Goal: Find contact information: Find contact information

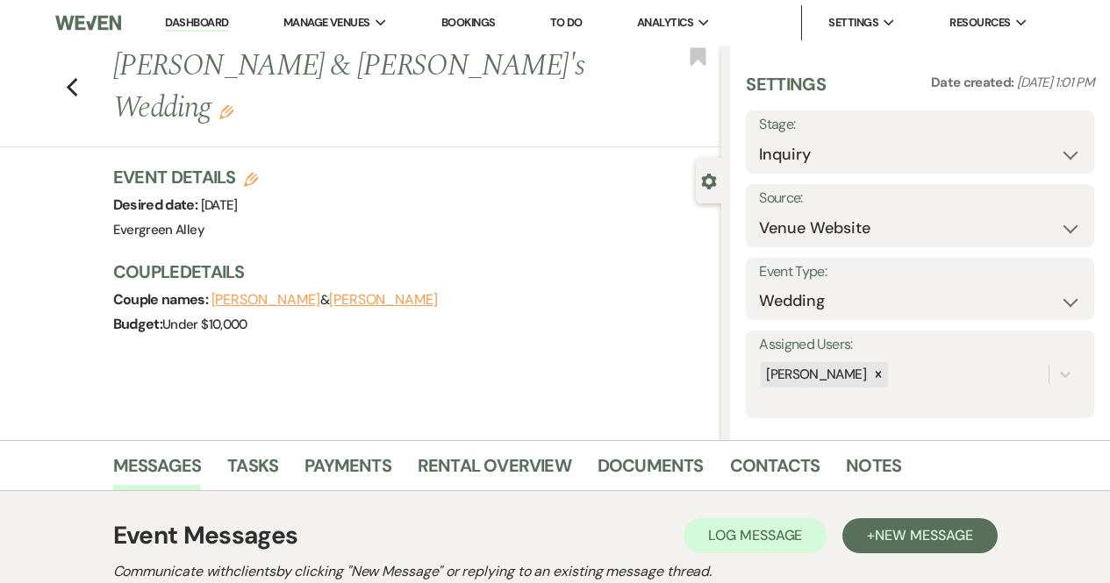
select select "5"
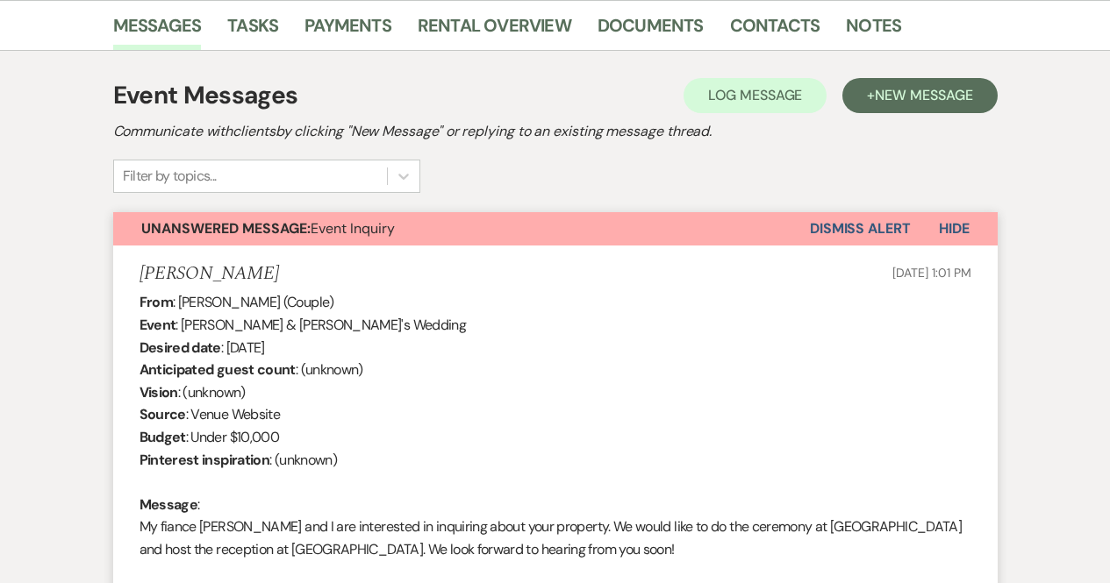
scroll to position [441, 0]
click at [835, 224] on button "Dismiss Alert" at bounding box center [860, 227] width 101 height 33
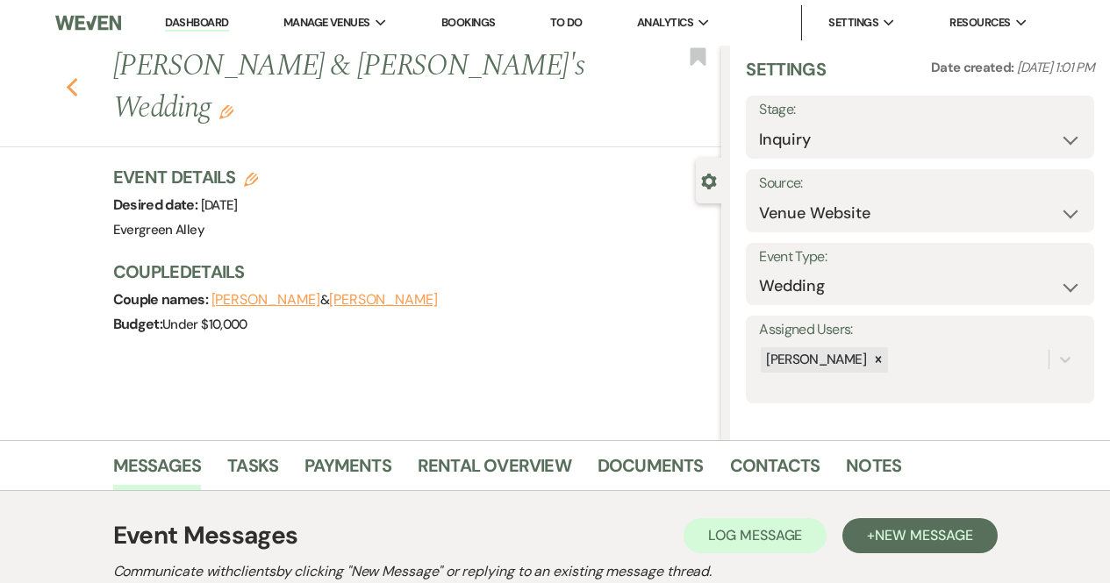
click at [79, 77] on icon "Previous" at bounding box center [72, 87] width 13 height 21
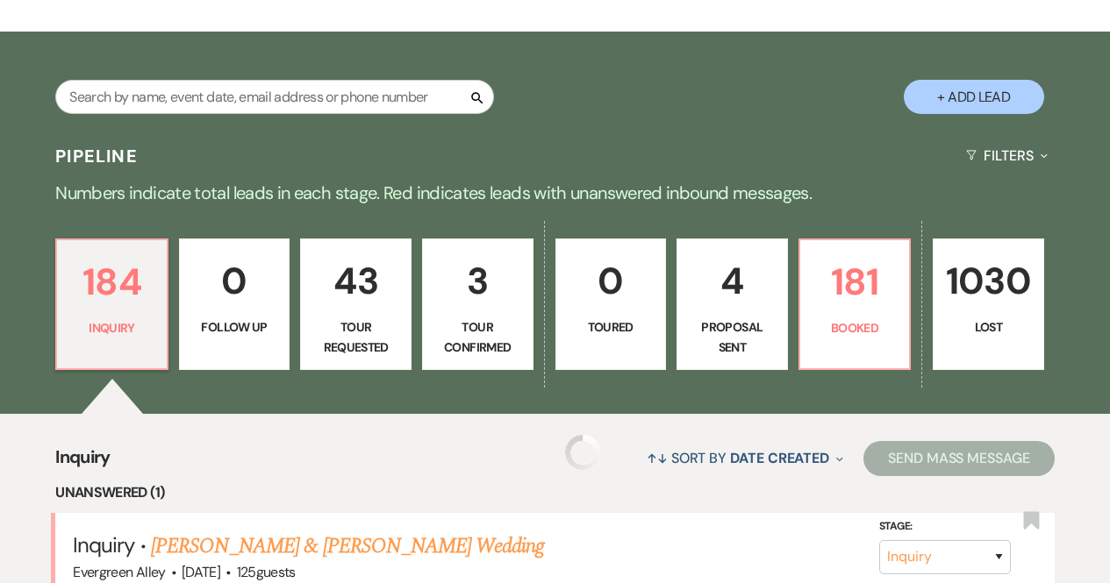
scroll to position [259, 0]
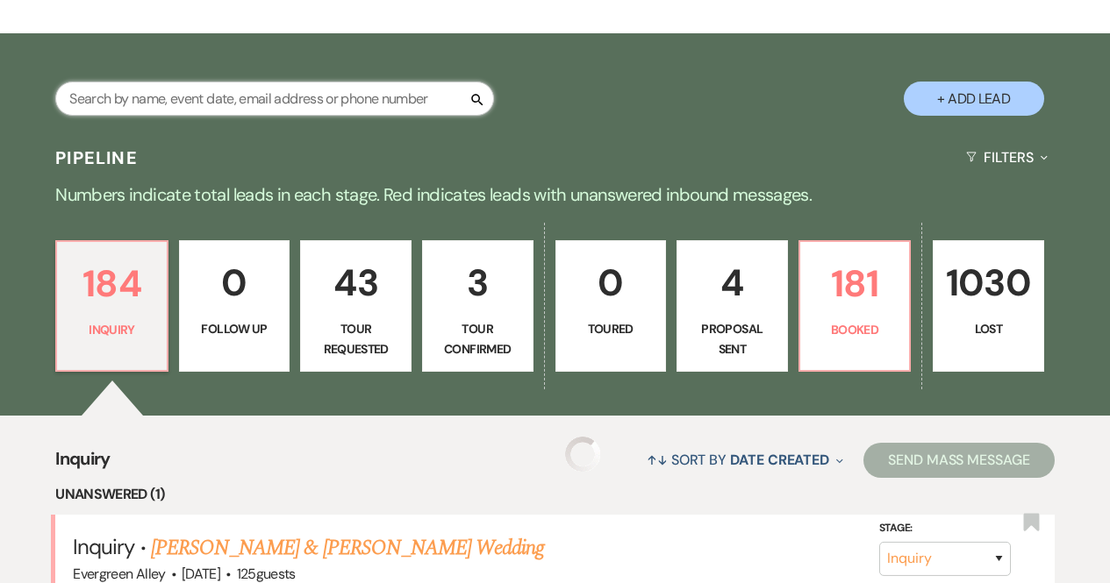
click at [302, 82] on input "text" at bounding box center [274, 99] width 439 height 34
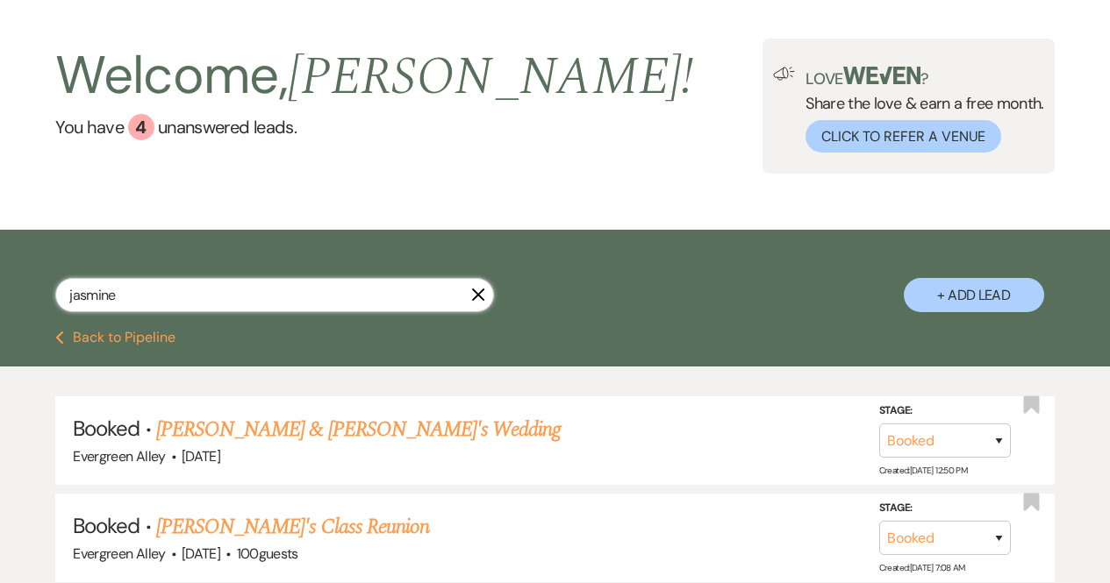
scroll to position [203, 0]
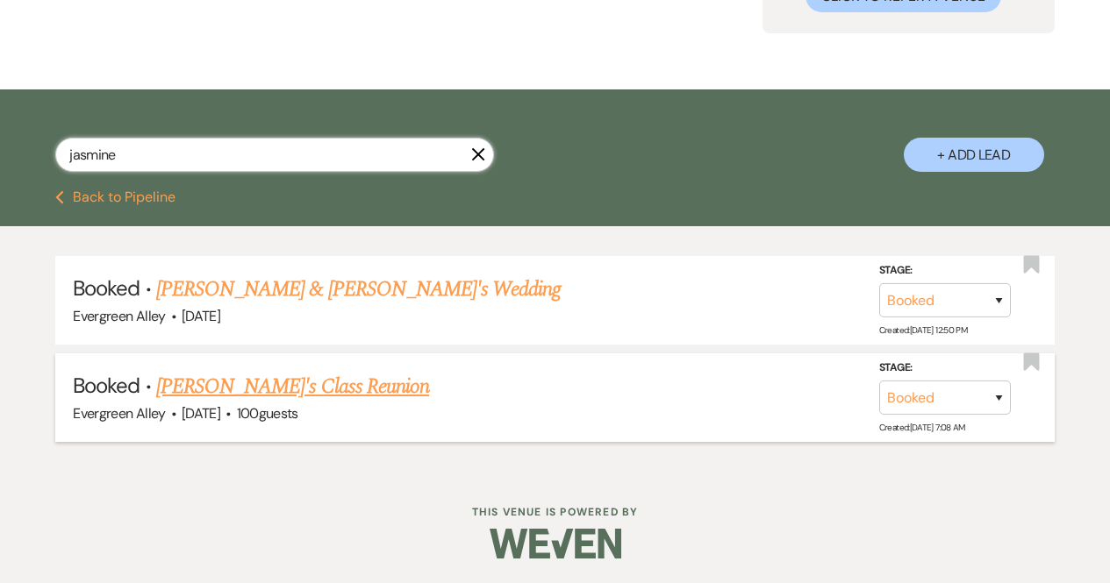
type input "jasmine"
click at [269, 390] on link "[PERSON_NAME]'s Class Reunion" at bounding box center [292, 387] width 273 height 32
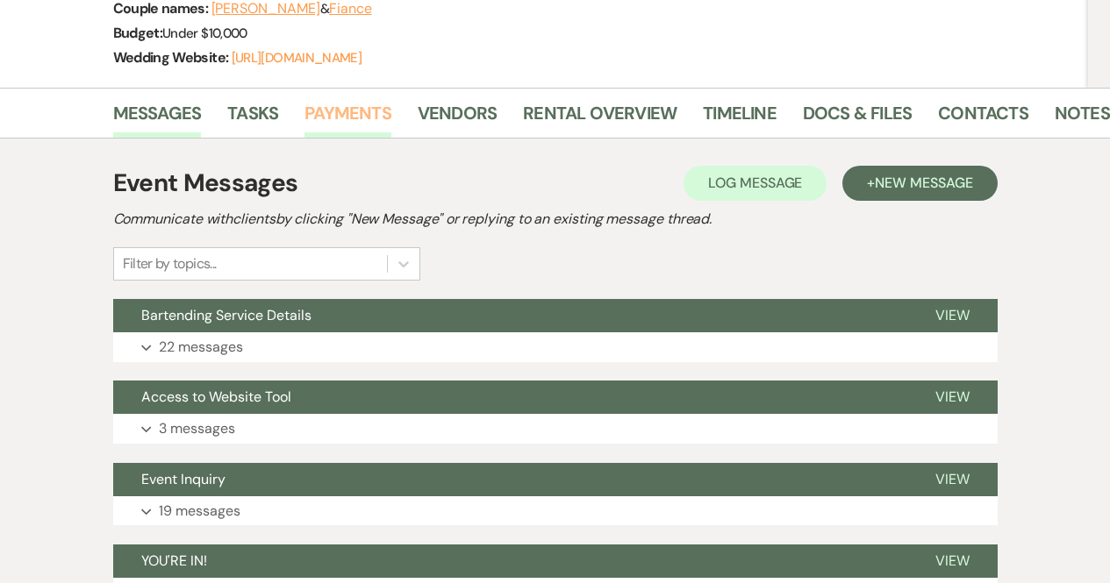
scroll to position [279, 0]
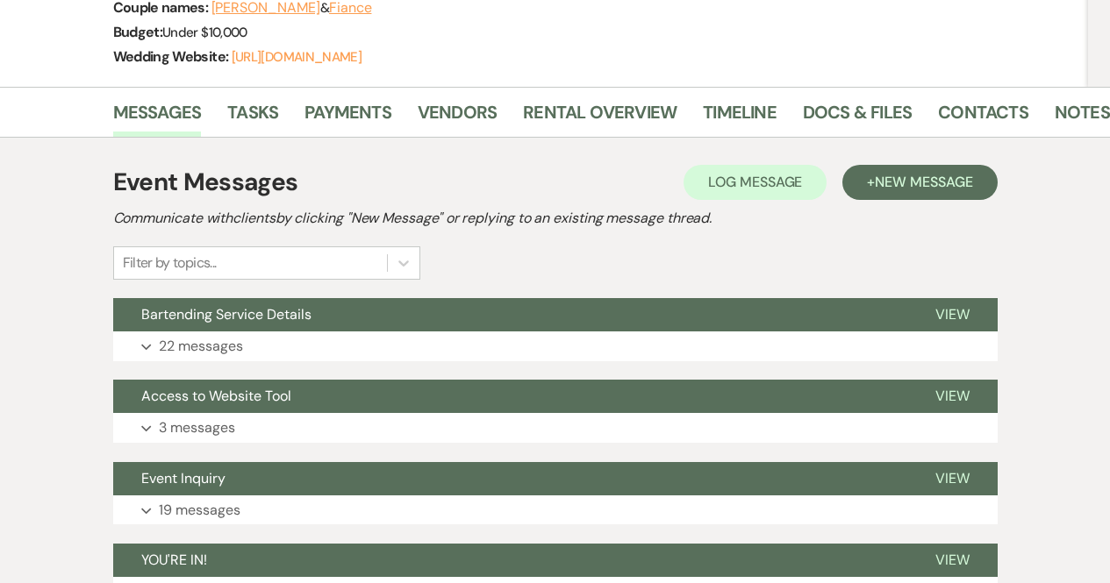
click at [992, 93] on div "Messages Tasks Payments Vendors Rental Overview Timeline Docs & Files Contacts …" at bounding box center [555, 112] width 1110 height 51
click at [982, 122] on link "Contacts" at bounding box center [983, 117] width 90 height 39
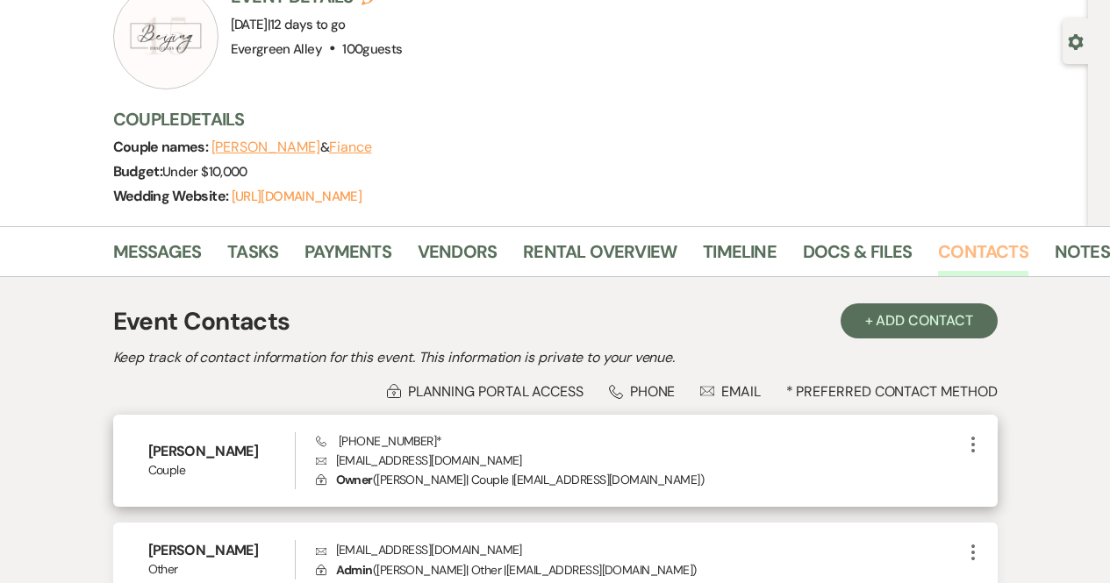
scroll to position [141, 0]
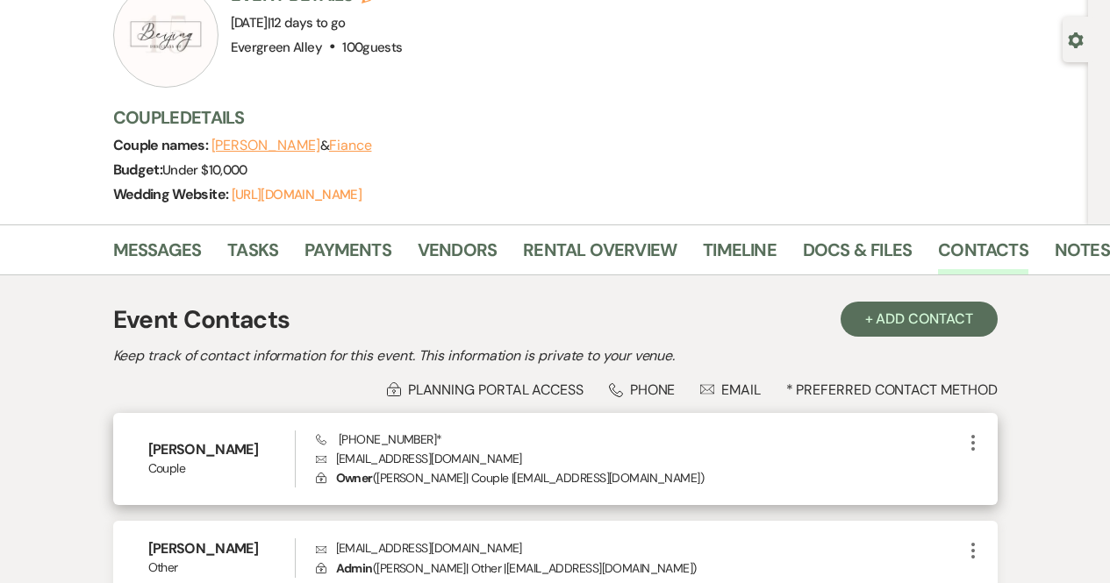
drag, startPoint x: 338, startPoint y: 459, endPoint x: 531, endPoint y: 447, distance: 193.3
click at [531, 447] on div "Phone [PHONE_NUMBER] * Envelope [EMAIL_ADDRESS][DOMAIN_NAME] Lock Owner ( [PERS…" at bounding box center [639, 460] width 646 height 58
click at [524, 452] on p "Envelope [EMAIL_ADDRESS][DOMAIN_NAME]" at bounding box center [639, 458] width 646 height 19
drag, startPoint x: 524, startPoint y: 452, endPoint x: 345, endPoint y: 458, distance: 179.0
click at [345, 458] on p "Envelope [EMAIL_ADDRESS][DOMAIN_NAME]" at bounding box center [639, 458] width 646 height 19
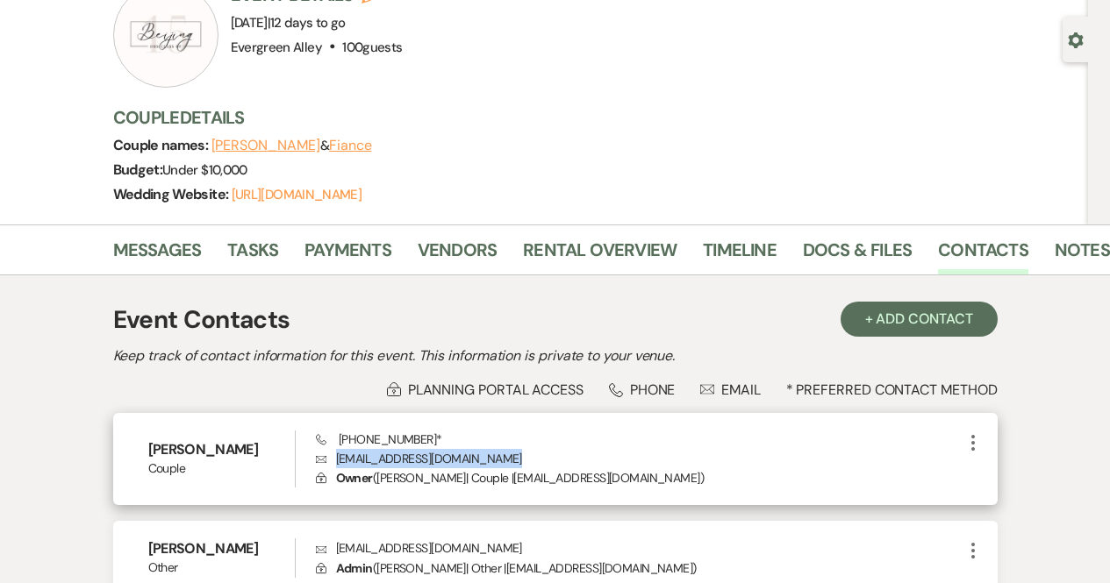
copy p "[EMAIL_ADDRESS][DOMAIN_NAME]"
